Goal: Task Accomplishment & Management: Manage account settings

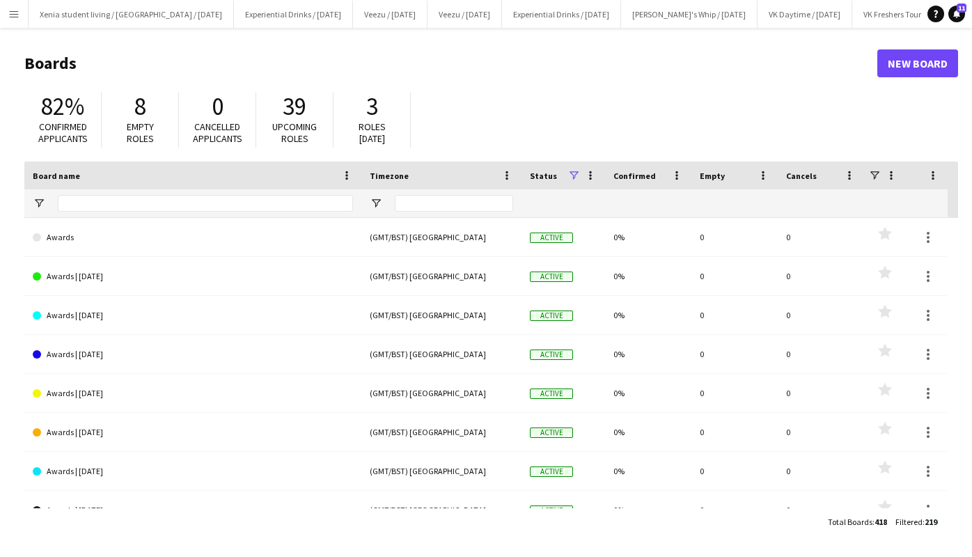
click at [9, 17] on app-icon "Menu" at bounding box center [13, 13] width 11 height 11
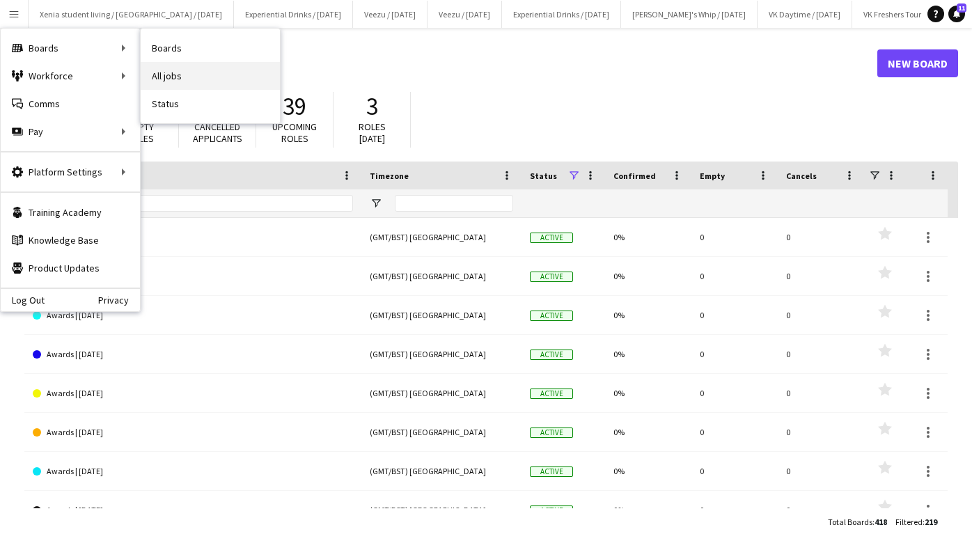
click at [182, 81] on link "All jobs" at bounding box center [210, 76] width 139 height 28
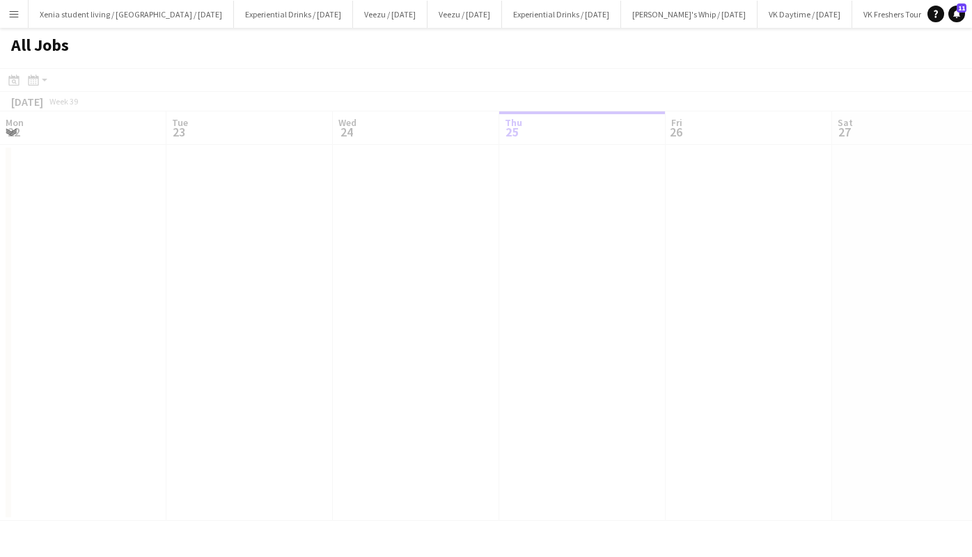
scroll to position [0, 333]
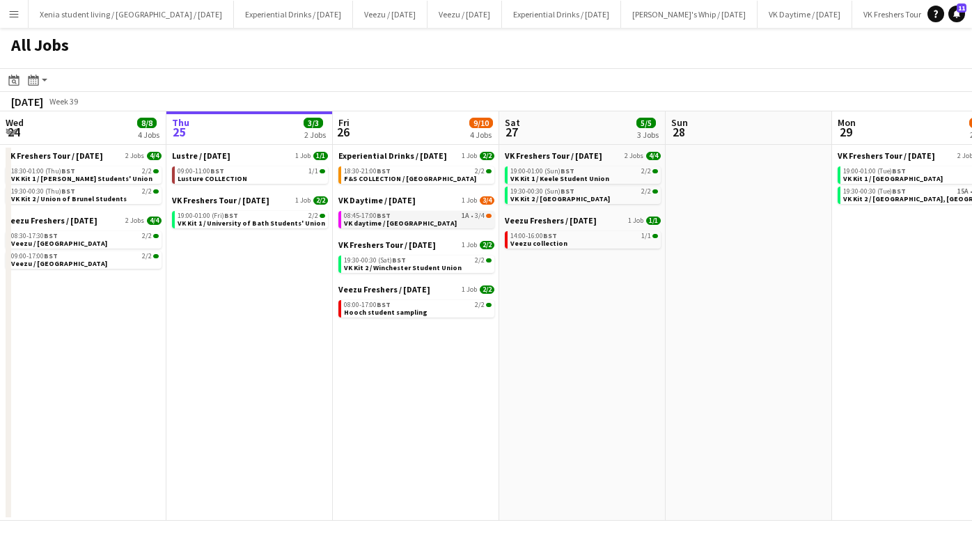
click at [406, 223] on span "VK daytime / [GEOGRAPHIC_DATA]" at bounding box center [400, 223] width 113 height 9
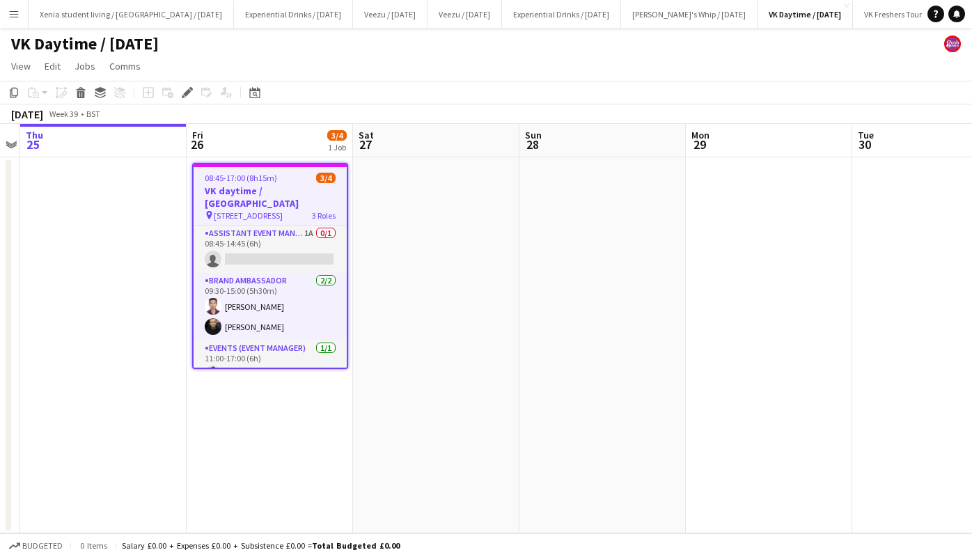
click at [260, 187] on h3 "VK daytime / [GEOGRAPHIC_DATA]" at bounding box center [270, 196] width 153 height 25
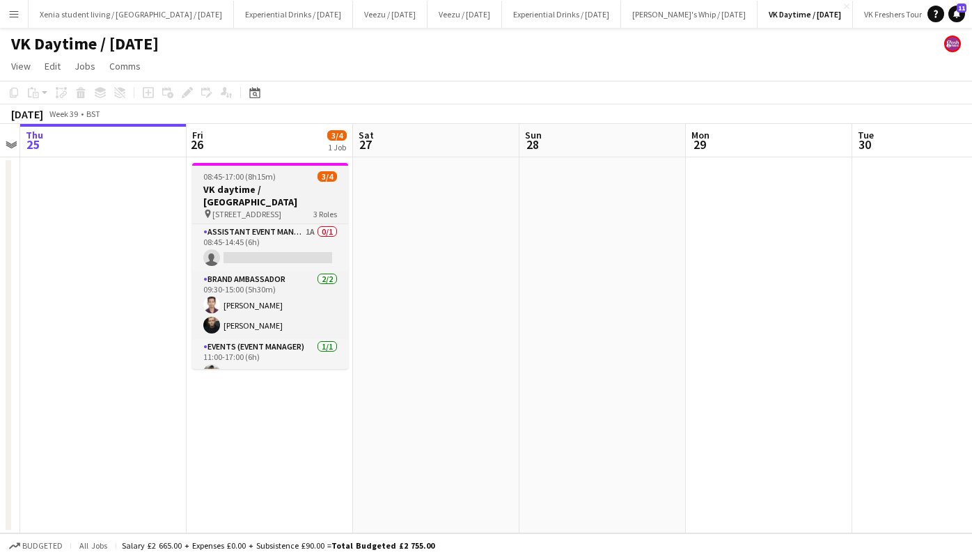
click at [260, 187] on h3 "VK daytime / [GEOGRAPHIC_DATA]" at bounding box center [270, 195] width 156 height 25
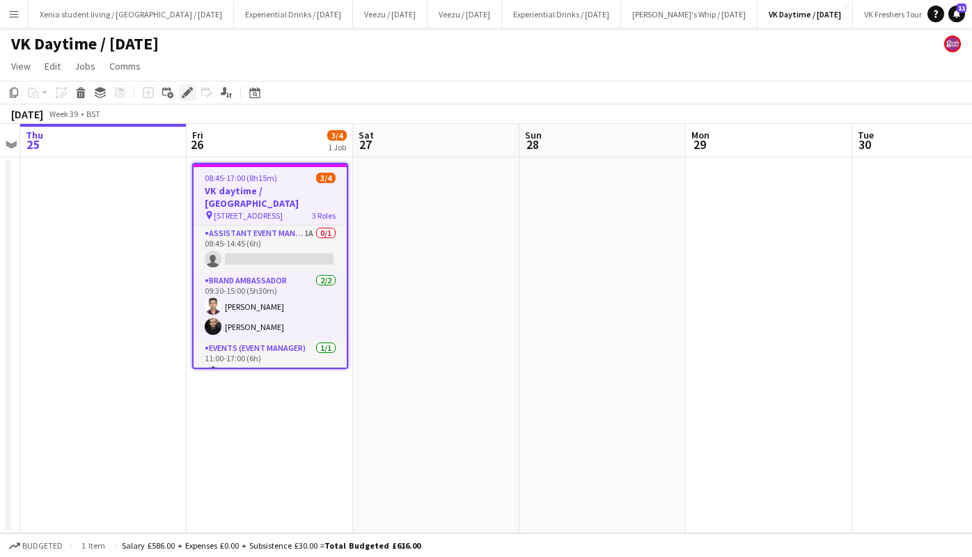
click at [188, 91] on icon at bounding box center [187, 93] width 8 height 8
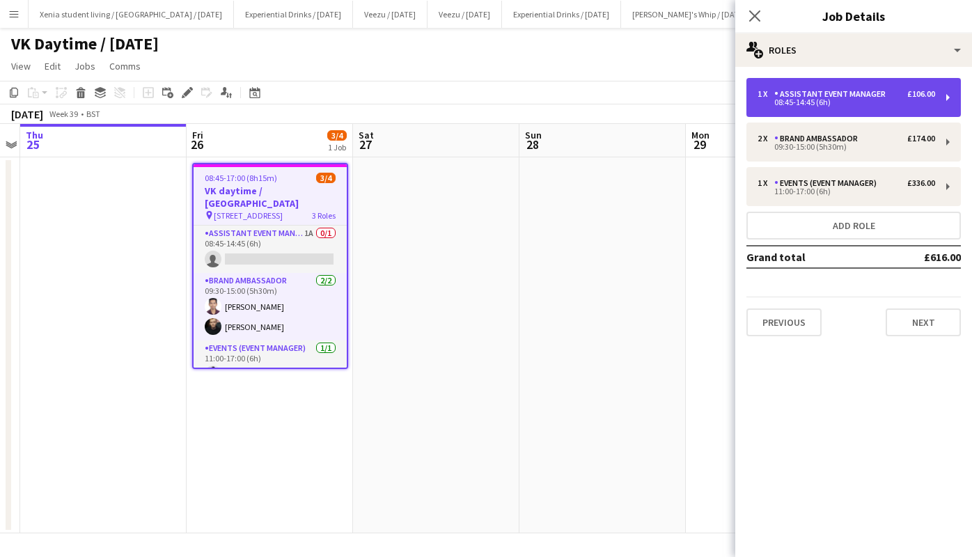
click at [859, 96] on div "Assistant Event Manager" at bounding box center [832, 94] width 117 height 10
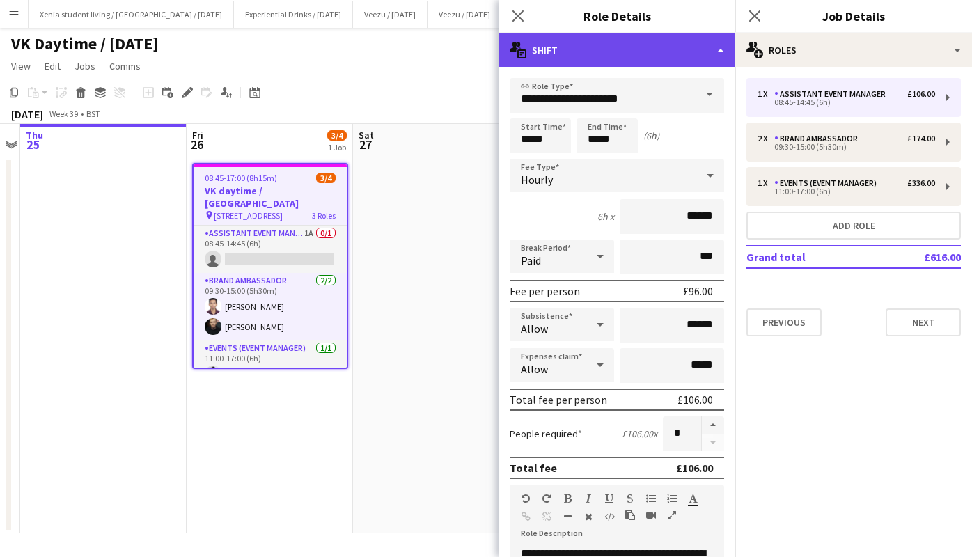
click at [608, 58] on div "multiple-actions-text Shift" at bounding box center [616, 49] width 237 height 33
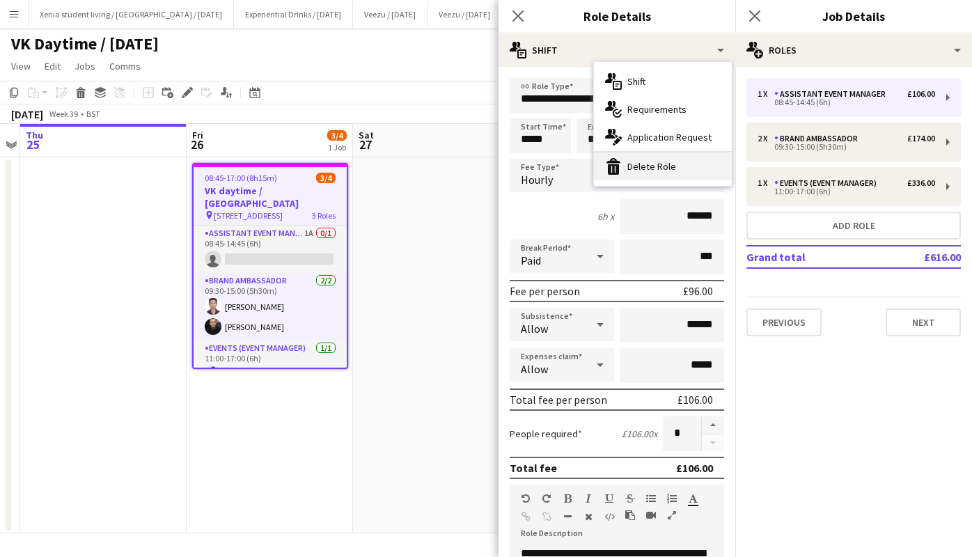
click at [629, 166] on div "bin-2 Delete Role" at bounding box center [663, 166] width 138 height 28
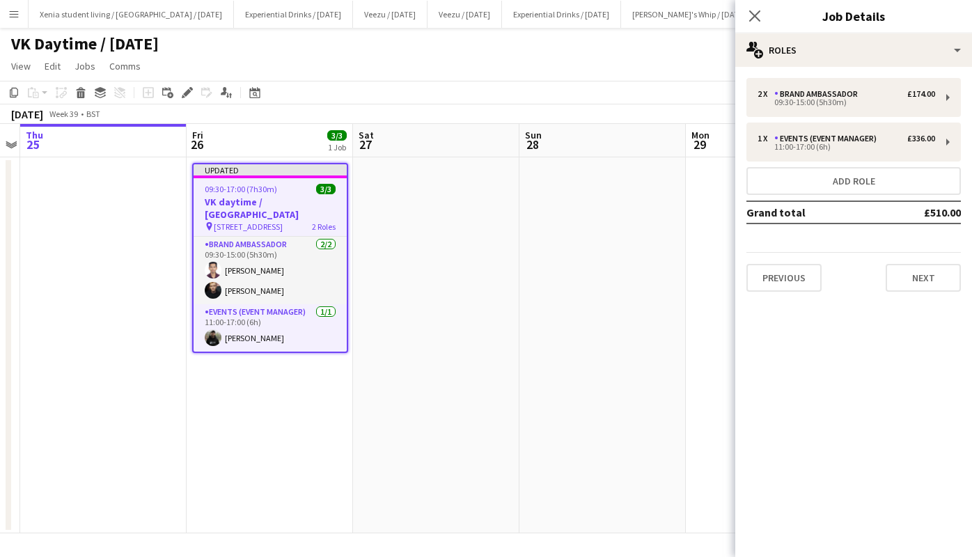
click at [269, 191] on span "09:30-17:00 (7h30m)" at bounding box center [241, 189] width 72 height 10
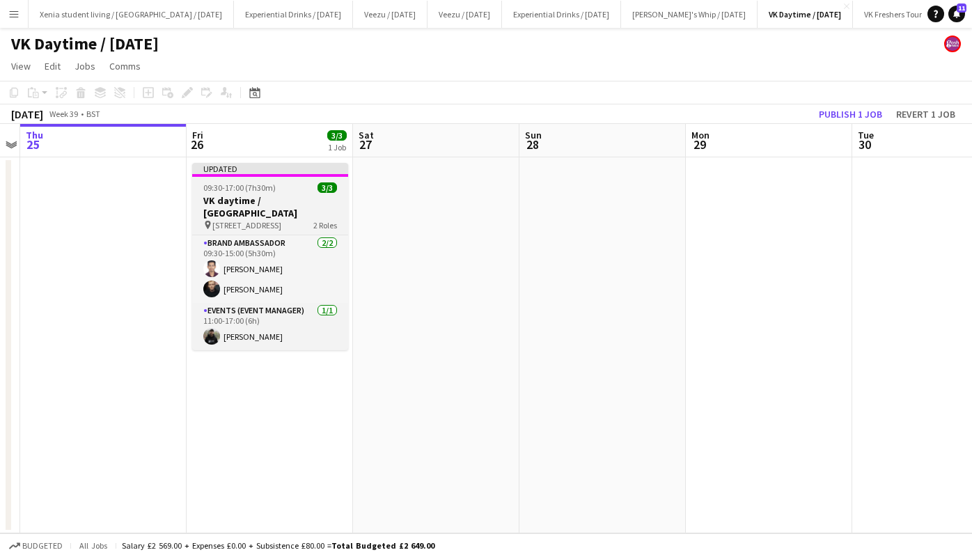
click at [269, 191] on span "09:30-17:00 (7h30m)" at bounding box center [239, 187] width 72 height 10
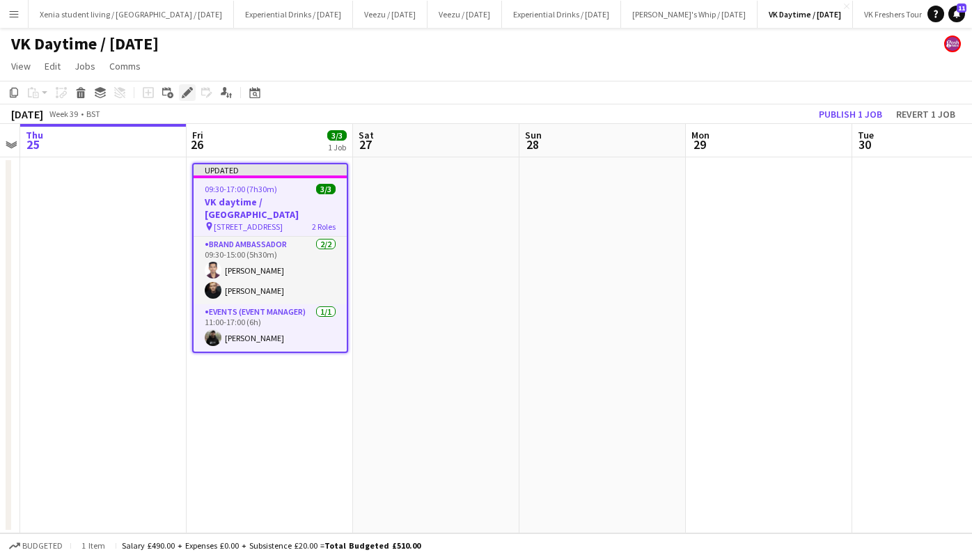
click at [186, 95] on icon at bounding box center [187, 93] width 8 height 8
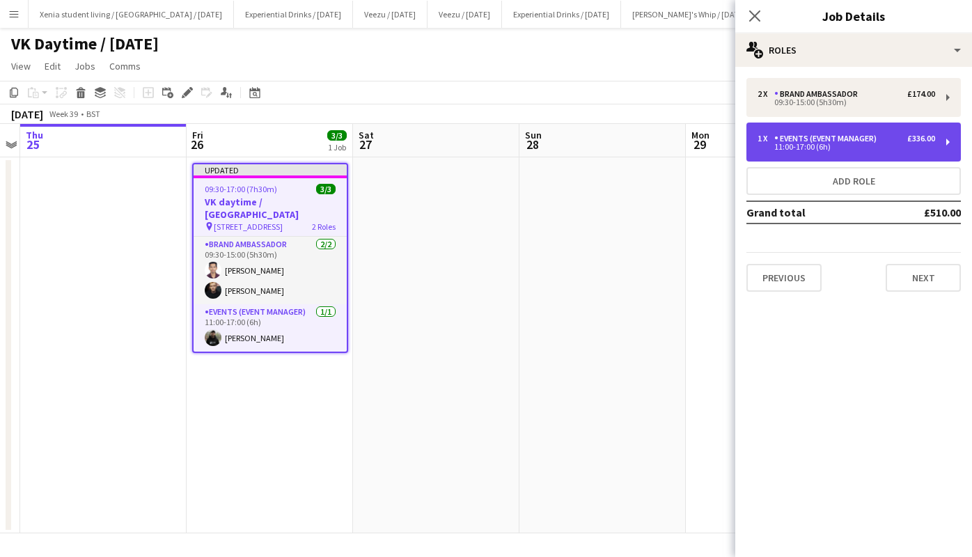
click at [821, 143] on div "11:00-17:00 (6h)" at bounding box center [846, 146] width 178 height 7
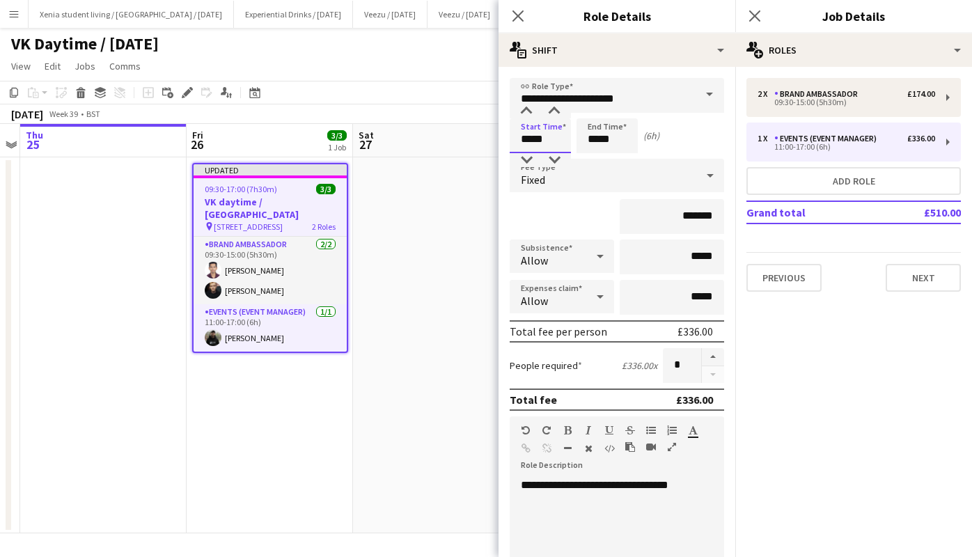
click at [537, 137] on input "*****" at bounding box center [540, 135] width 61 height 35
click at [529, 159] on div at bounding box center [526, 160] width 28 height 14
click at [528, 104] on div at bounding box center [526, 111] width 28 height 14
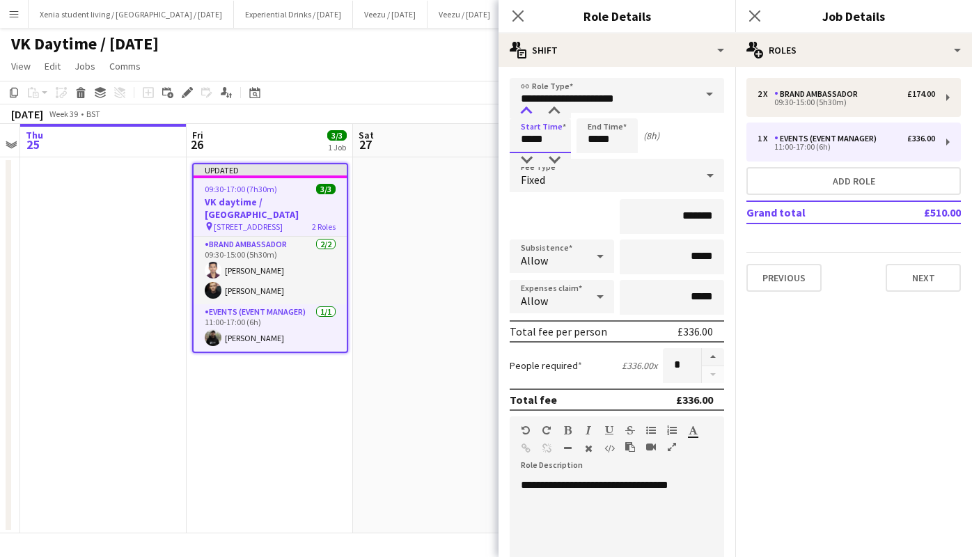
type input "*****"
click at [528, 104] on div at bounding box center [526, 111] width 28 height 14
drag, startPoint x: 599, startPoint y: 134, endPoint x: 595, endPoint y: 159, distance: 26.1
click at [595, 144] on app-time-picker "*****" at bounding box center [606, 139] width 61 height 10
click at [595, 159] on div at bounding box center [593, 160] width 28 height 14
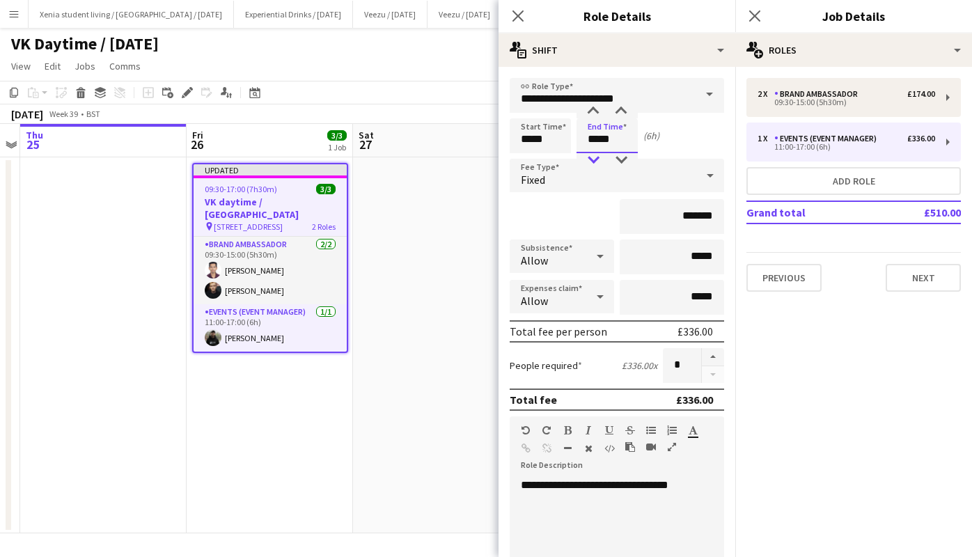
click at [595, 159] on div at bounding box center [593, 160] width 28 height 14
type input "*****"
click at [595, 159] on div at bounding box center [593, 160] width 28 height 14
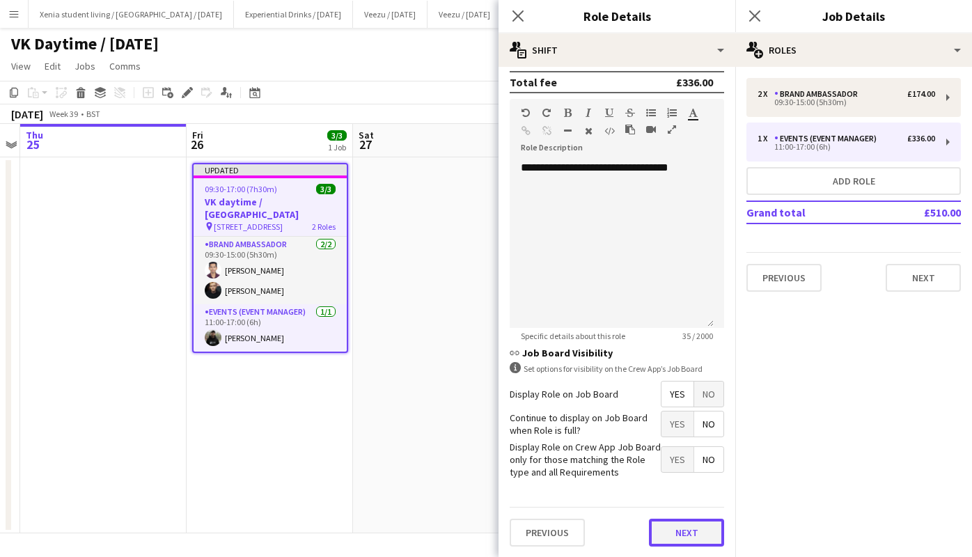
click at [683, 528] on button "Next" at bounding box center [686, 533] width 75 height 28
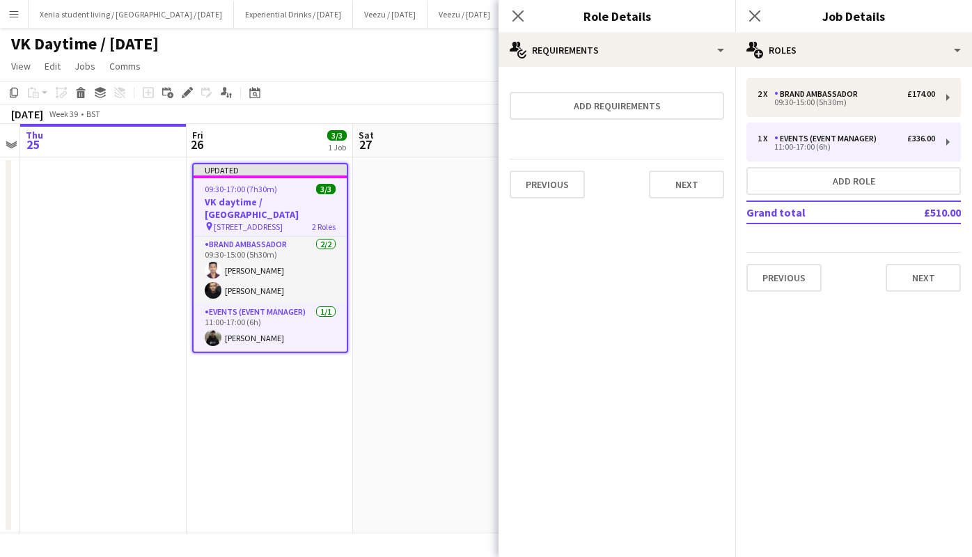
scroll to position [0, 0]
click at [689, 195] on button "Next" at bounding box center [686, 185] width 75 height 28
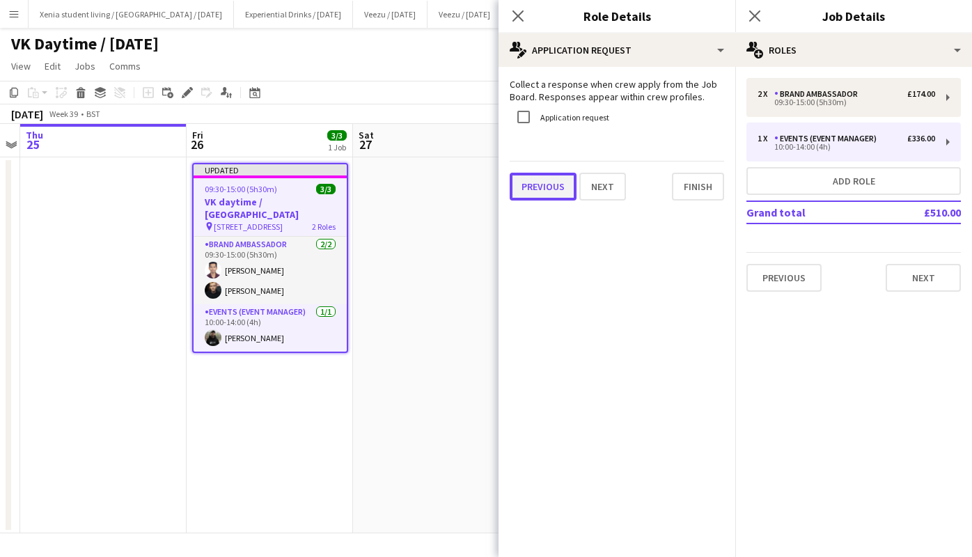
click at [552, 185] on button "Previous" at bounding box center [543, 187] width 67 height 28
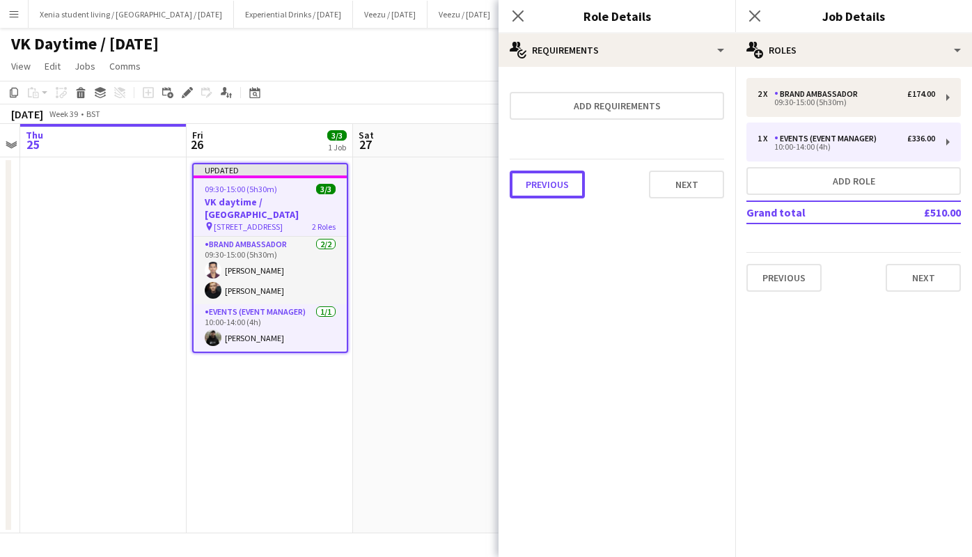
click at [552, 185] on button "Previous" at bounding box center [547, 185] width 75 height 28
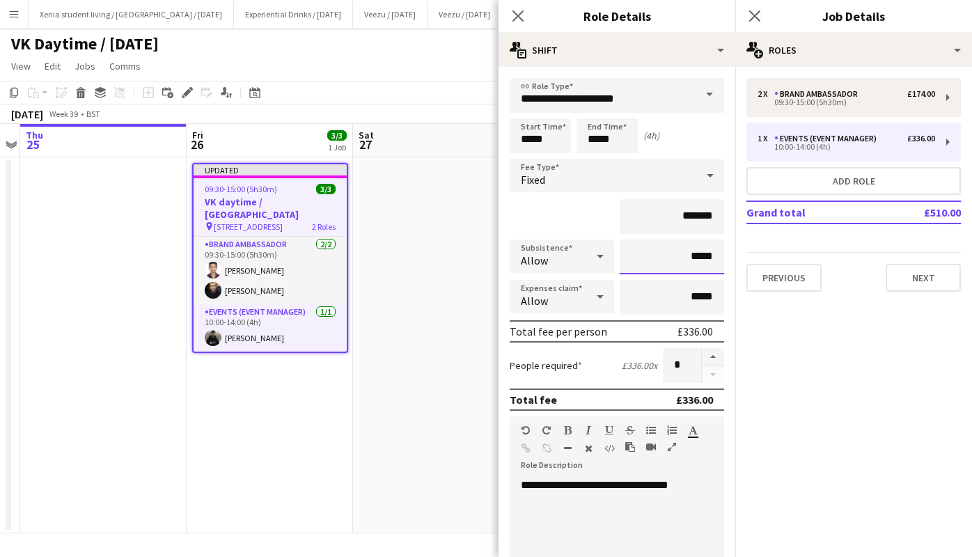
click at [683, 256] on input "*****" at bounding box center [672, 256] width 104 height 35
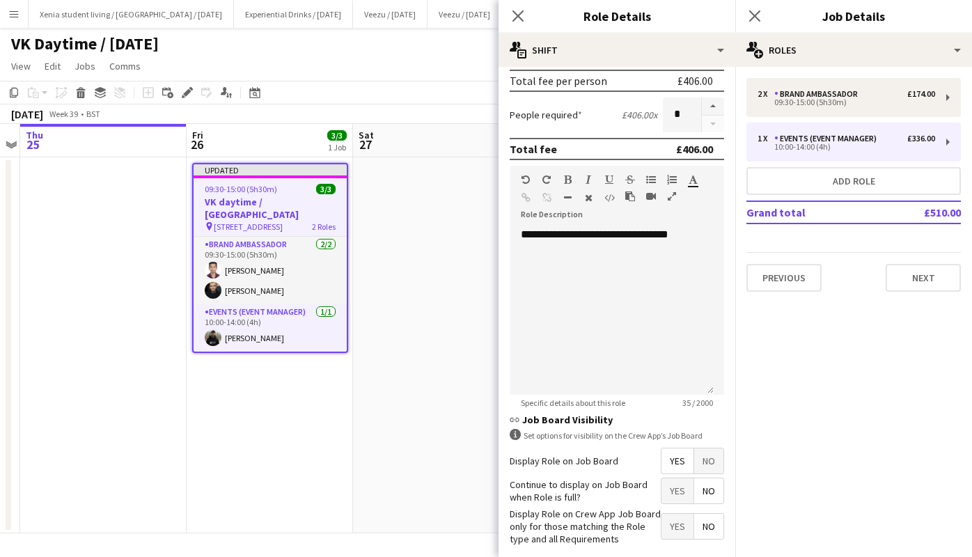
scroll to position [317, 0]
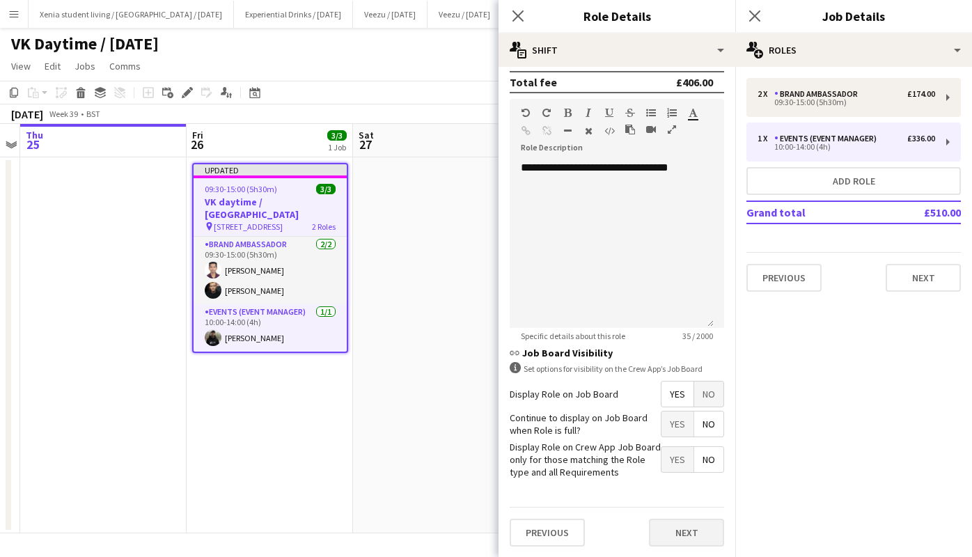
type input "******"
click at [669, 524] on button "Next" at bounding box center [686, 533] width 75 height 28
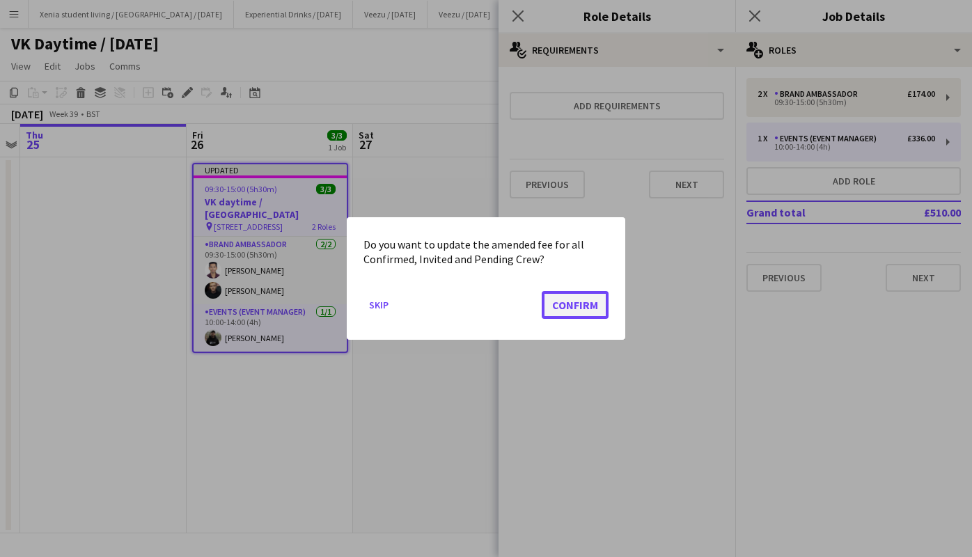
click at [590, 301] on button "Confirm" at bounding box center [575, 305] width 67 height 28
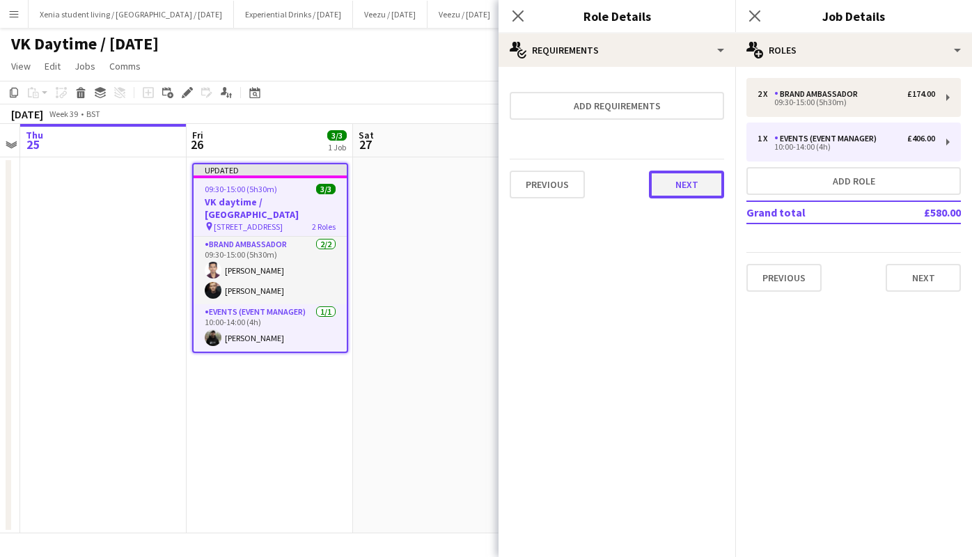
click at [714, 174] on button "Next" at bounding box center [686, 185] width 75 height 28
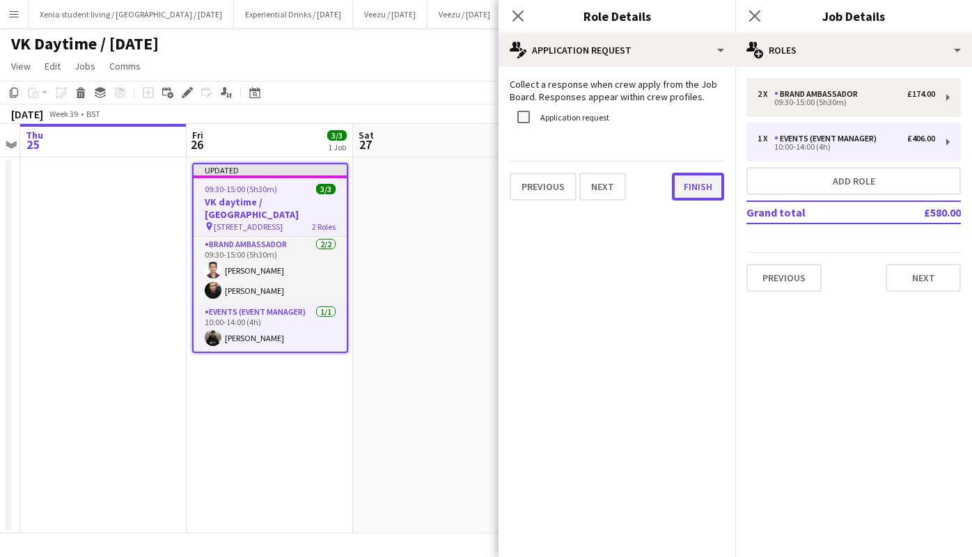
click at [698, 187] on button "Finish" at bounding box center [698, 187] width 52 height 28
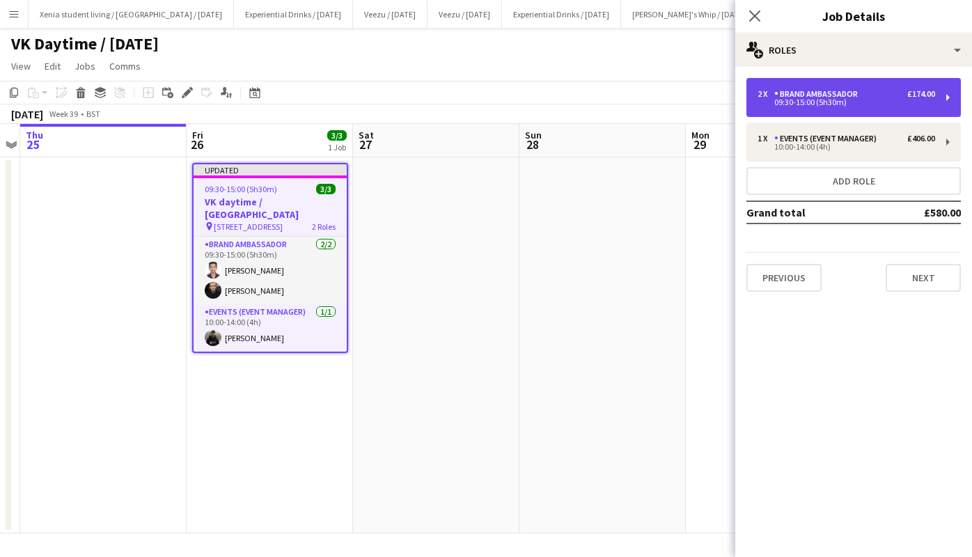
click at [842, 104] on div "09:30-15:00 (5h30m)" at bounding box center [846, 102] width 178 height 7
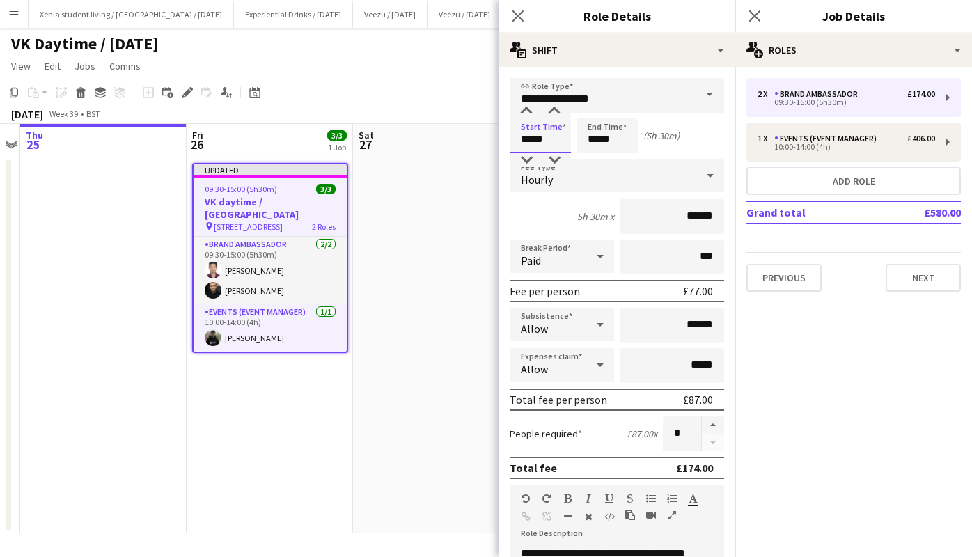
click at [526, 135] on input "*****" at bounding box center [540, 135] width 61 height 35
type input "*****"
click at [525, 162] on div at bounding box center [526, 160] width 28 height 14
click at [588, 139] on input "*****" at bounding box center [606, 135] width 61 height 35
click at [592, 159] on div at bounding box center [593, 160] width 28 height 14
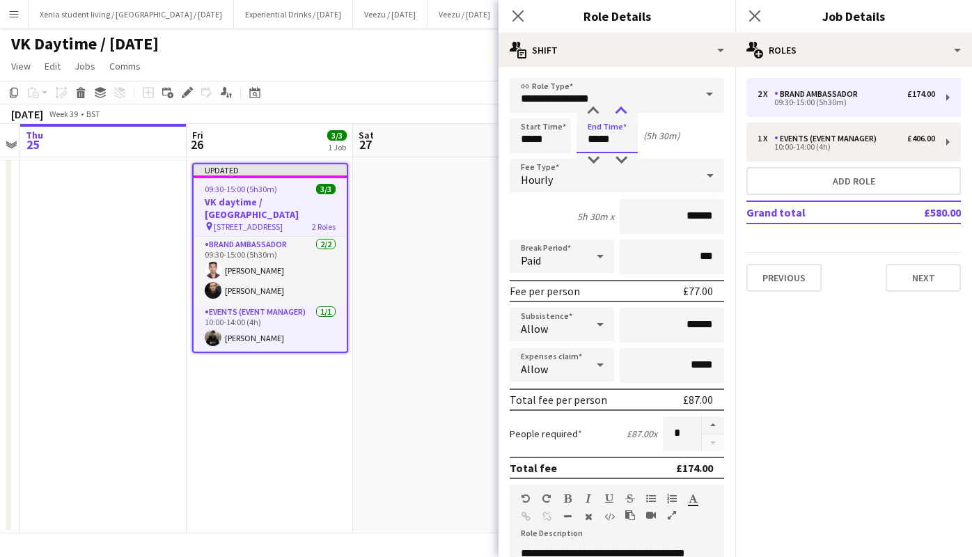
click at [621, 113] on div at bounding box center [621, 111] width 28 height 14
type input "*****"
click at [621, 113] on div at bounding box center [621, 111] width 28 height 14
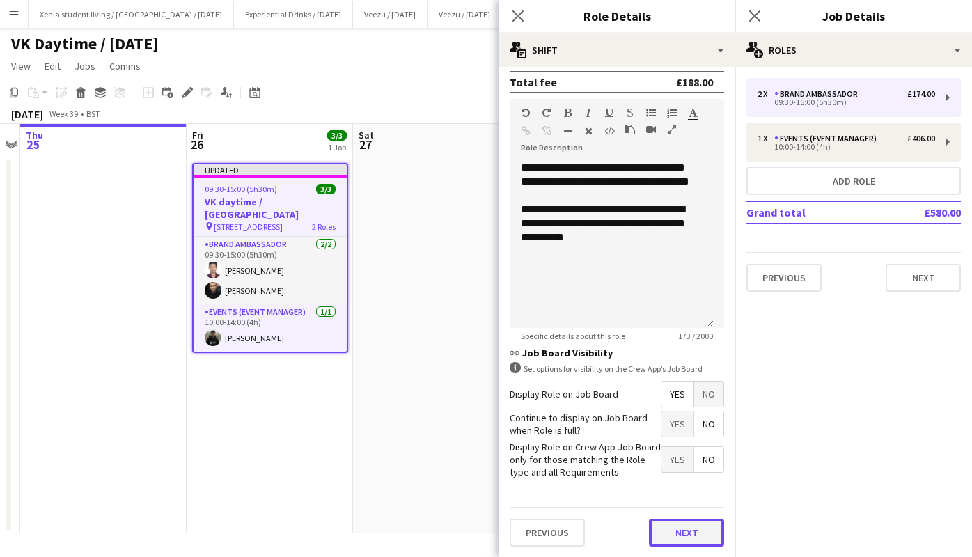
click at [684, 526] on button "Next" at bounding box center [686, 533] width 75 height 28
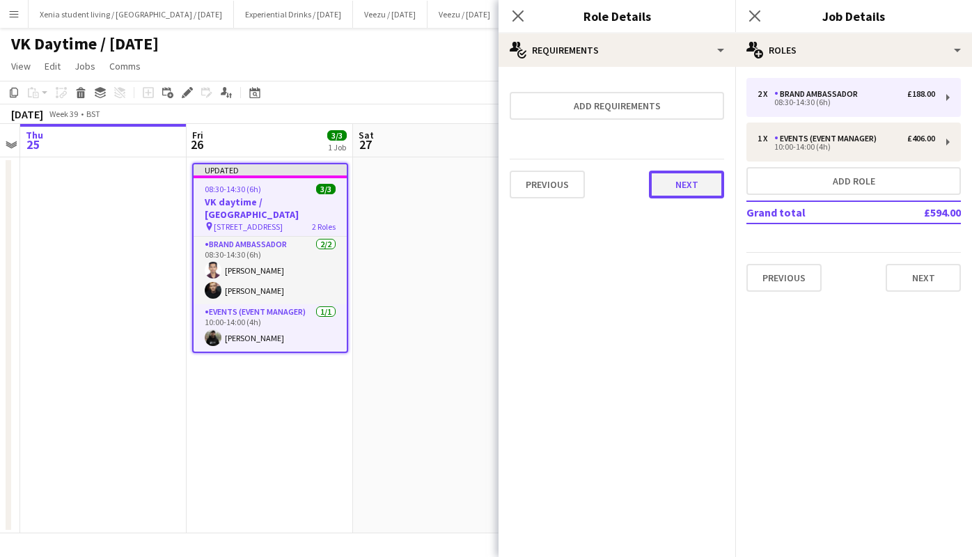
click at [696, 195] on button "Next" at bounding box center [686, 185] width 75 height 28
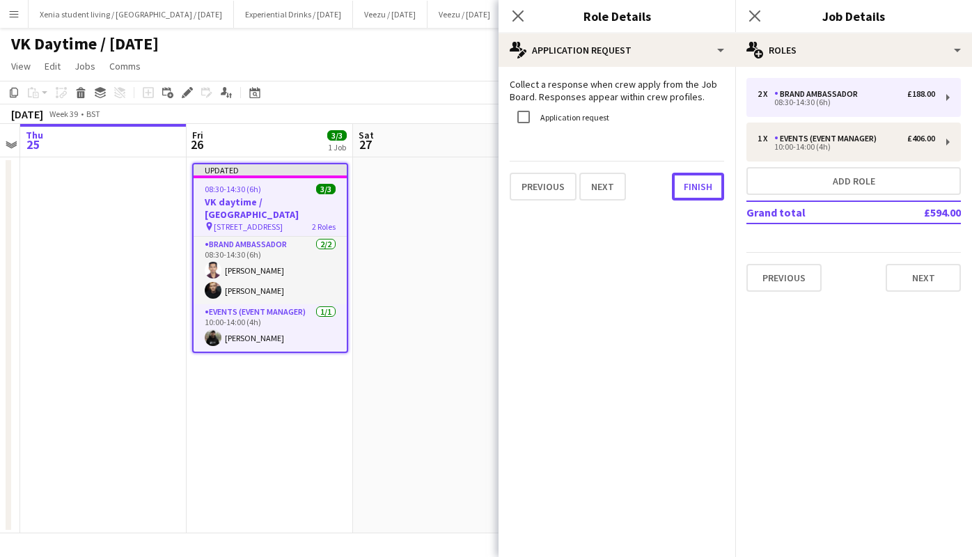
click at [696, 195] on button "Finish" at bounding box center [698, 187] width 52 height 28
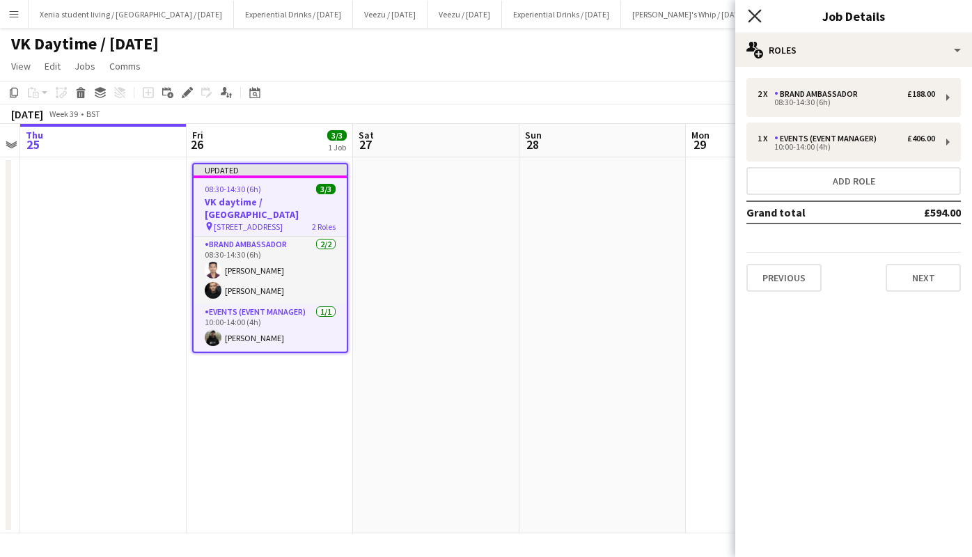
click at [760, 13] on icon "Close pop-in" at bounding box center [754, 15] width 13 height 13
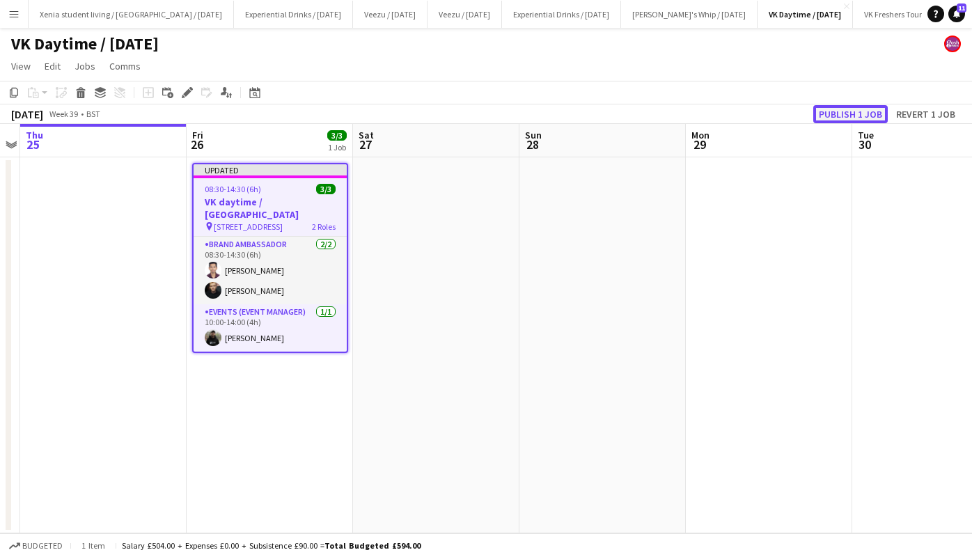
click at [838, 113] on button "Publish 1 job" at bounding box center [850, 114] width 74 height 18
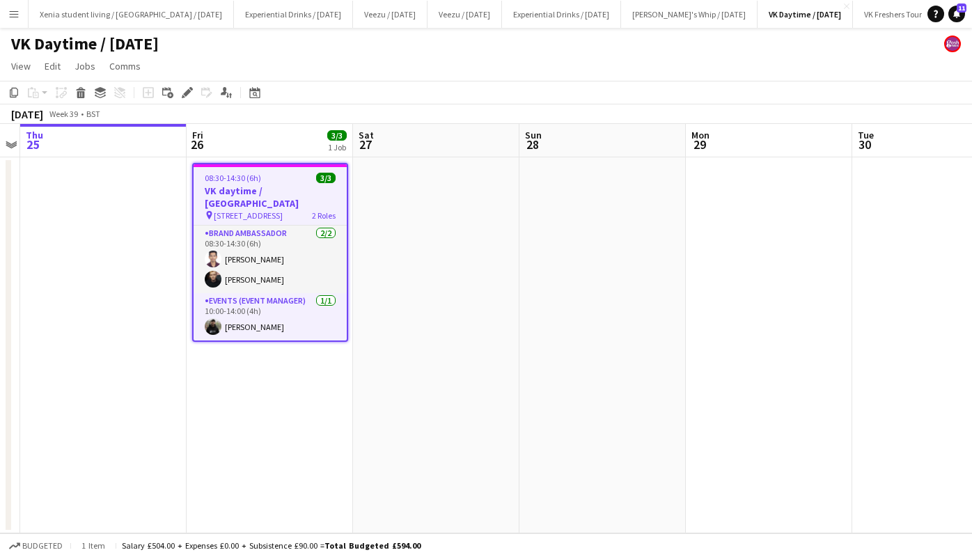
click at [254, 184] on h3 "VK daytime / [GEOGRAPHIC_DATA]" at bounding box center [270, 196] width 153 height 25
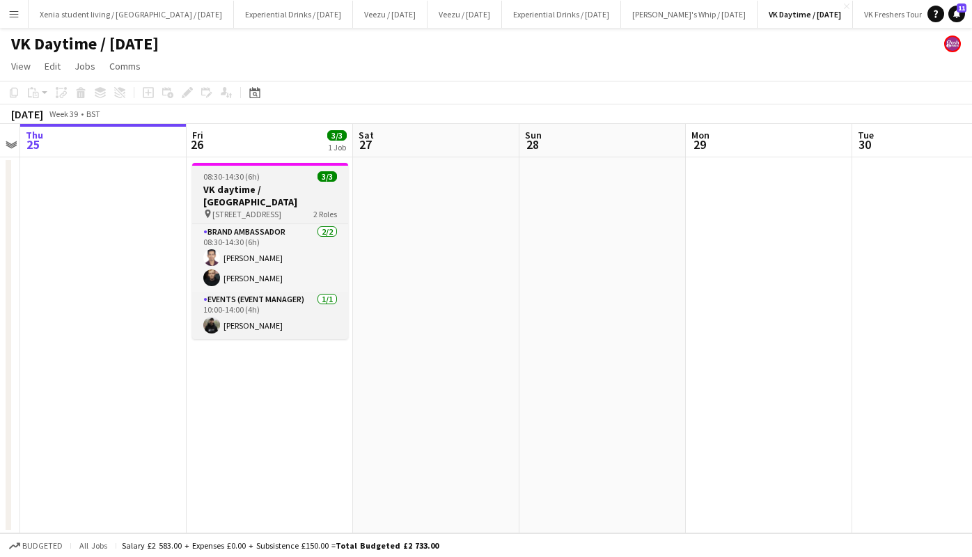
click at [254, 184] on h3 "VK daytime / [GEOGRAPHIC_DATA]" at bounding box center [270, 195] width 156 height 25
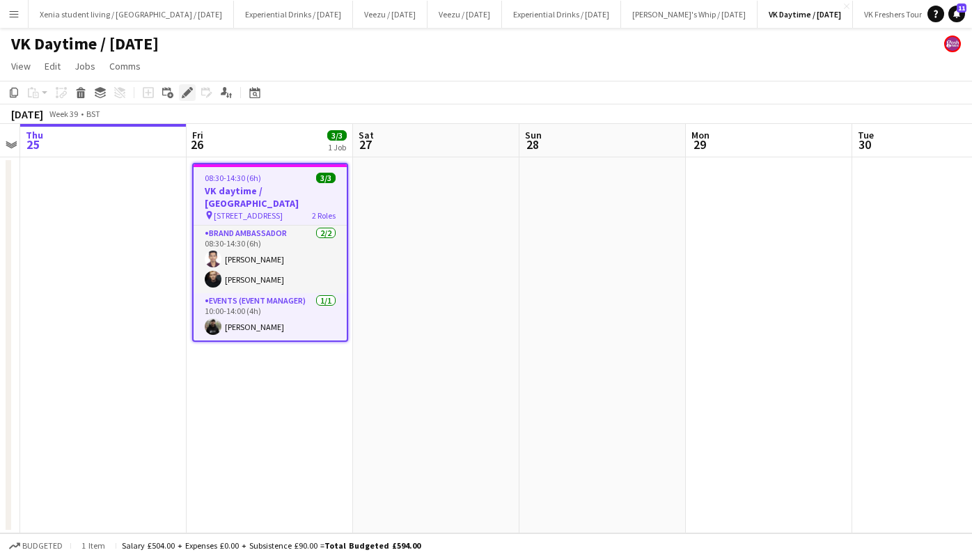
click at [185, 89] on icon "Edit" at bounding box center [187, 92] width 11 height 11
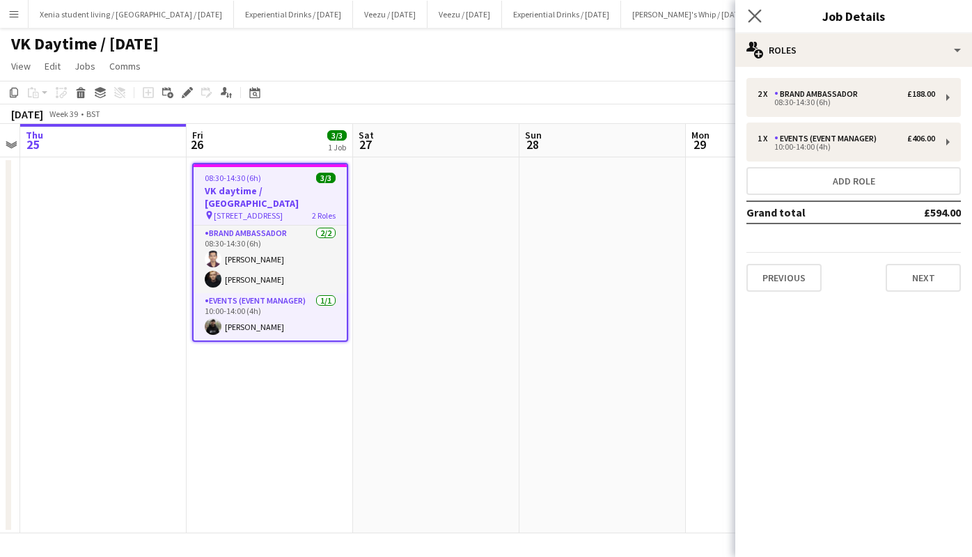
click at [762, 8] on app-icon "Close pop-in" at bounding box center [755, 16] width 20 height 20
